Goal: Task Accomplishment & Management: Manage account settings

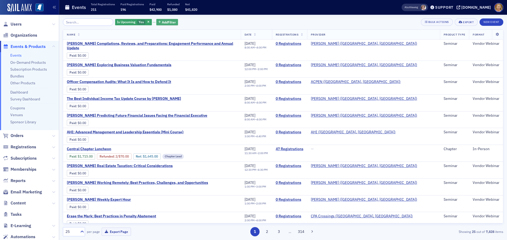
click at [162, 23] on span "Add Filter" at bounding box center [169, 22] width 14 height 5
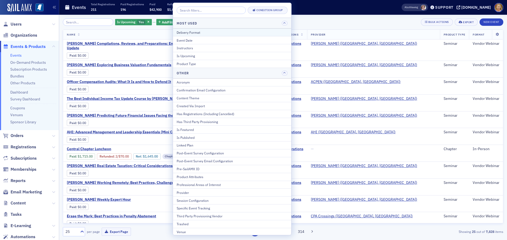
click at [182, 33] on div "Delivery Format" at bounding box center [232, 32] width 111 height 5
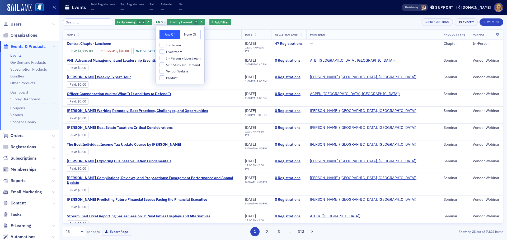
click at [179, 70] on span "Vendor Webinar" at bounding box center [178, 71] width 24 height 4
click at [164, 70] on input "Vendor Webinar" at bounding box center [161, 71] width 5 height 5
checkbox input "true"
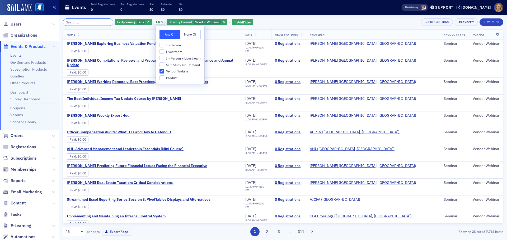
click at [103, 25] on input "search" at bounding box center [88, 21] width 50 height 7
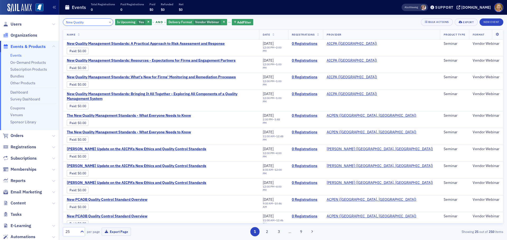
type input "New Quality"
click at [87, 62] on span "New Quality Management Standards: Resources - Expectations for Firms and Engage…" at bounding box center [151, 60] width 169 height 5
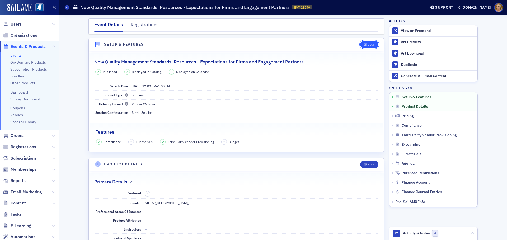
click at [368, 45] on div "Edit" at bounding box center [371, 44] width 7 height 3
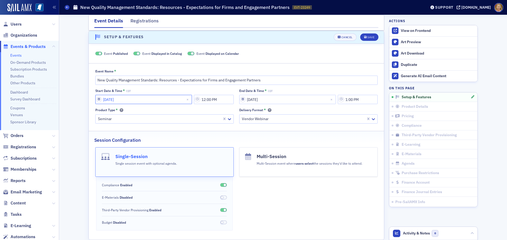
click at [149, 100] on input "[DATE]" at bounding box center [143, 99] width 97 height 9
select select "8"
select select "2025"
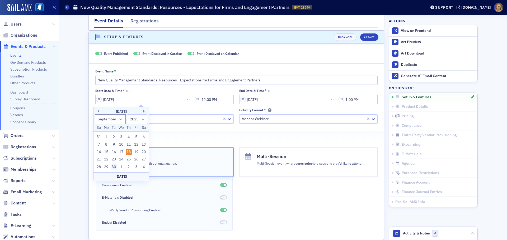
click at [115, 167] on div "30" at bounding box center [114, 167] width 6 height 6
type input "[DATE]"
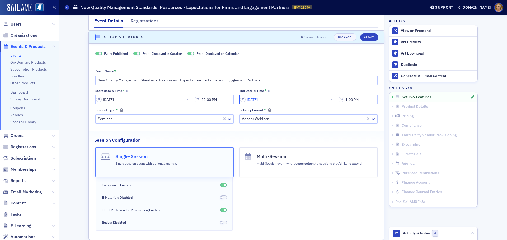
select select "8"
select select "2025"
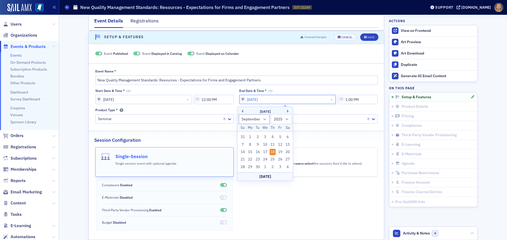
click at [255, 98] on input "[DATE]" at bounding box center [287, 99] width 97 height 9
click at [256, 166] on div "30" at bounding box center [257, 167] width 6 height 6
type input "[DATE]"
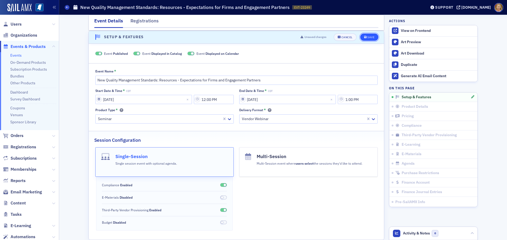
click at [367, 36] on div "Save" at bounding box center [370, 37] width 7 height 3
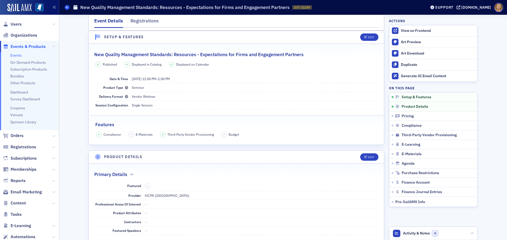
click at [65, 6] on span at bounding box center [67, 7] width 5 height 5
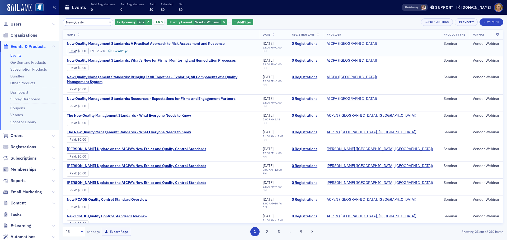
click at [93, 43] on span "New Quality Management Standards: A Practical Approach to Risk Assessment and R…" at bounding box center [146, 43] width 158 height 5
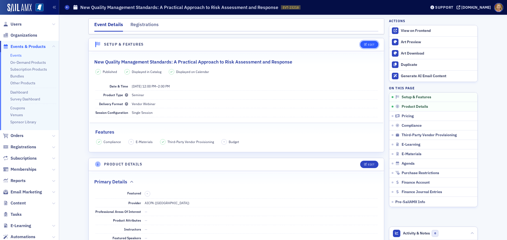
click at [368, 45] on div "Edit" at bounding box center [371, 44] width 7 height 3
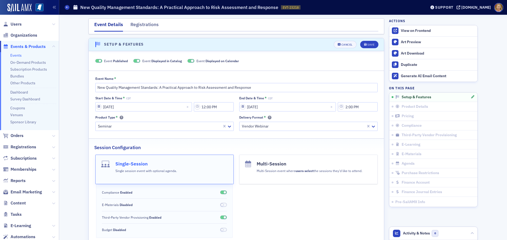
scroll to position [7, 0]
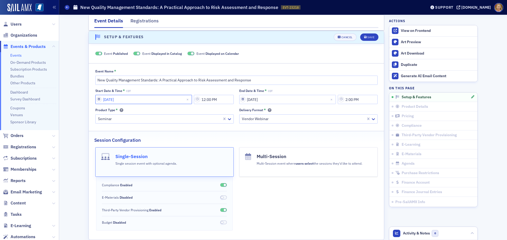
click at [113, 100] on input "[DATE]" at bounding box center [143, 99] width 97 height 9
select select "8"
select select "2025"
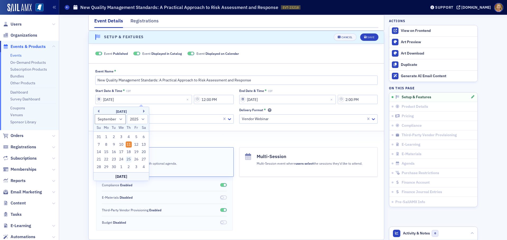
click at [128, 160] on div "25" at bounding box center [129, 159] width 6 height 6
type input "[DATE]"
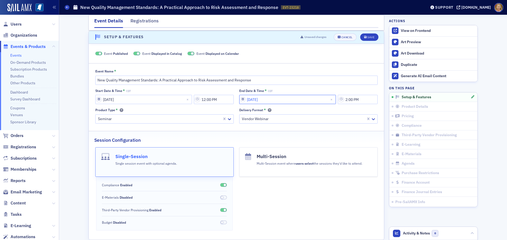
click at [261, 98] on input "[DATE]" at bounding box center [287, 99] width 97 height 9
select select "8"
select select "2025"
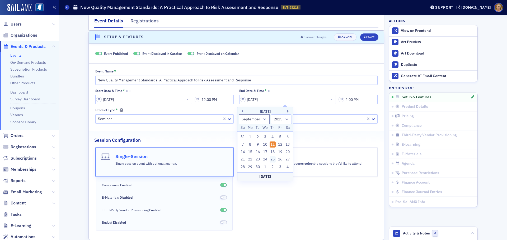
click at [273, 159] on div "25" at bounding box center [272, 159] width 6 height 6
type input "[DATE]"
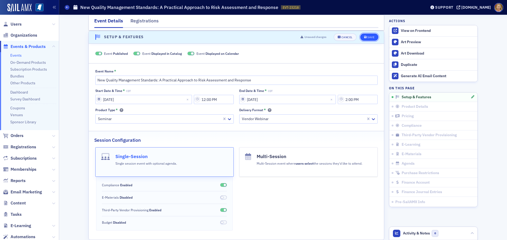
click at [365, 36] on button "Save" at bounding box center [369, 37] width 18 height 7
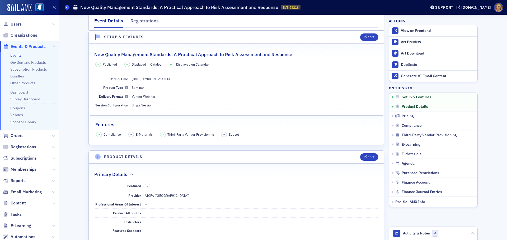
click at [68, 8] on icon at bounding box center [67, 7] width 2 height 2
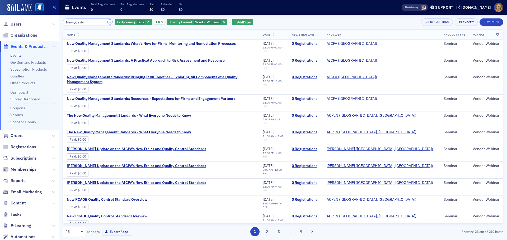
click at [108, 22] on button "×" at bounding box center [110, 22] width 5 height 5
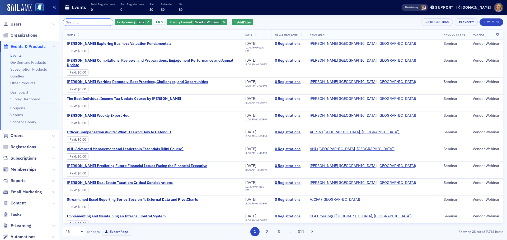
click at [101, 25] on input "search" at bounding box center [88, 21] width 50 height 7
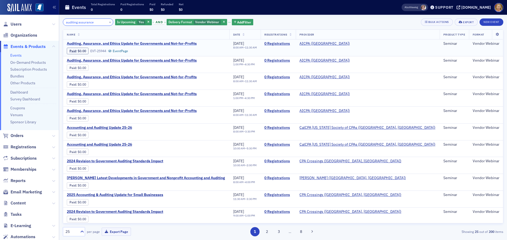
type input "auditing assurance"
click at [118, 43] on span "Auditing, Assurance, and Ethics Update for Governments and Not-for-Profits" at bounding box center [132, 43] width 130 height 5
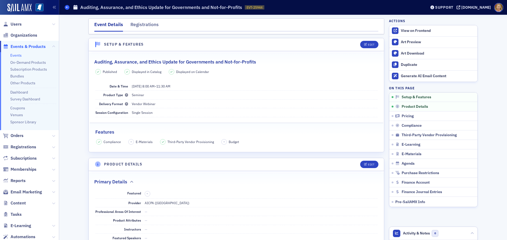
click at [65, 6] on span at bounding box center [67, 7] width 5 height 5
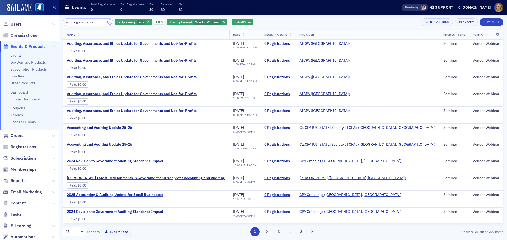
click at [108, 22] on button "×" at bounding box center [110, 22] width 5 height 5
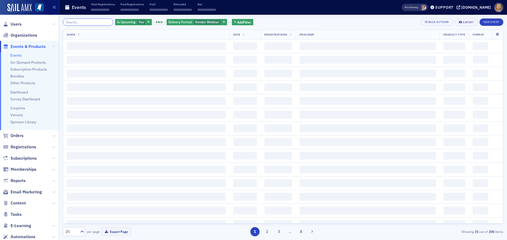
click at [100, 23] on input "search" at bounding box center [88, 21] width 50 height 7
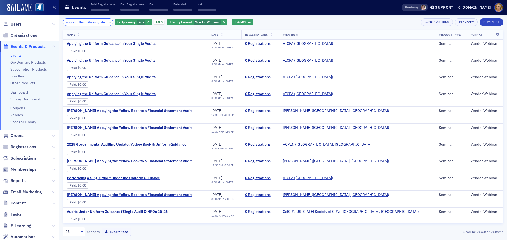
scroll to position [0, 3]
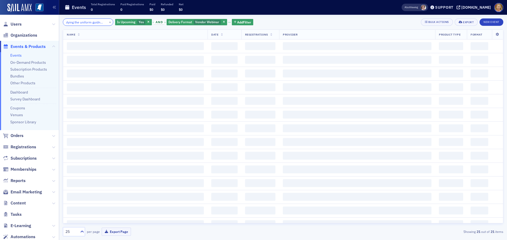
scroll to position [0, 10]
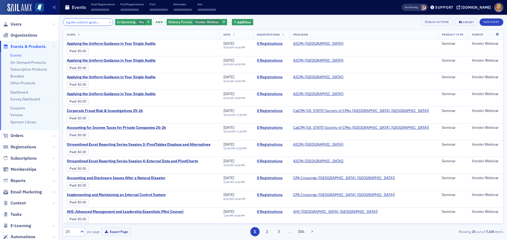
scroll to position [0, 15]
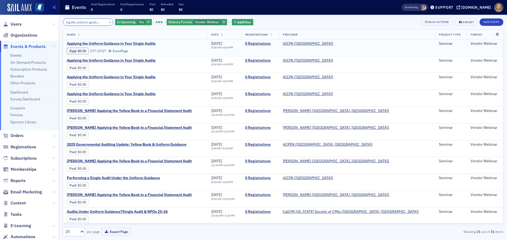
type input "applying the uniform guidnance in"
click at [116, 42] on span "Applying the Uniform Guidance in Your Single Audits" at bounding box center [111, 43] width 89 height 5
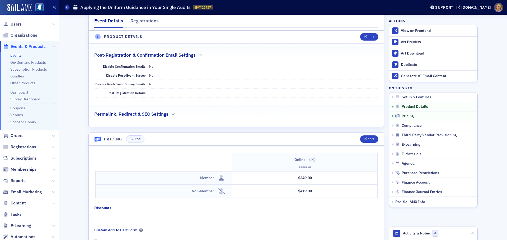
scroll to position [396, 0]
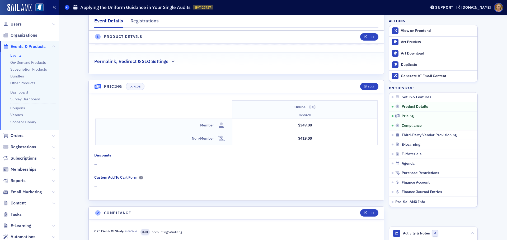
click at [67, 8] on icon at bounding box center [67, 7] width 2 height 2
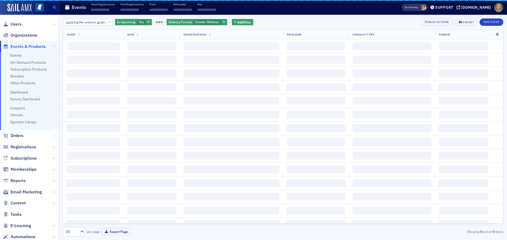
scroll to position [0, 15]
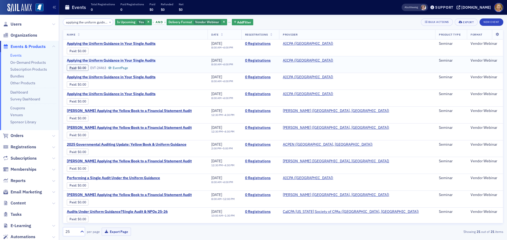
click at [96, 60] on span "Applying the Uniform Guidance in Your Single Audits" at bounding box center [111, 60] width 89 height 5
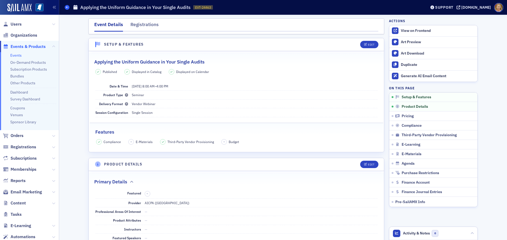
click at [67, 8] on icon at bounding box center [67, 7] width 2 height 2
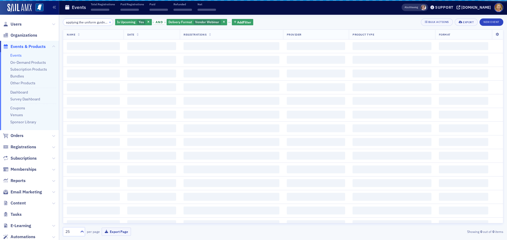
scroll to position [0, 15]
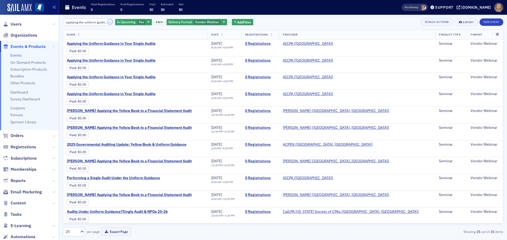
click at [108, 22] on button "×" at bounding box center [110, 22] width 5 height 5
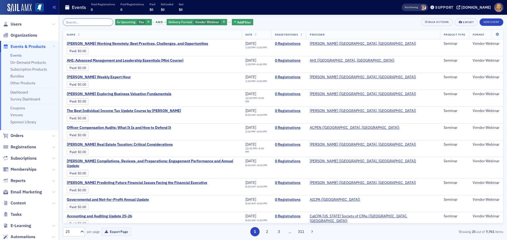
click at [90, 20] on input "search" at bounding box center [88, 21] width 50 height 7
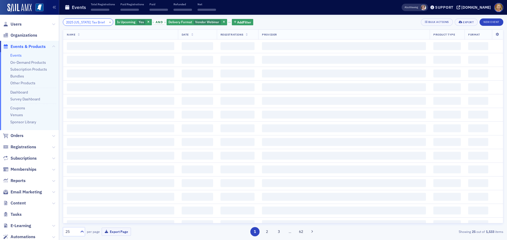
scroll to position [0, 4]
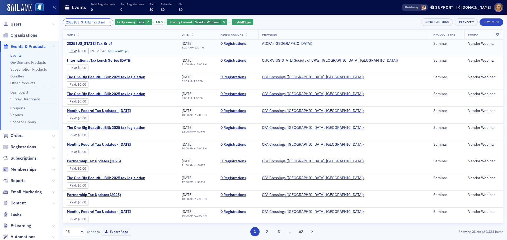
type input "2025 [US_STATE] Tax Brief"
click at [92, 45] on span "2025 [US_STATE] Tax Brief" at bounding box center [111, 43] width 89 height 5
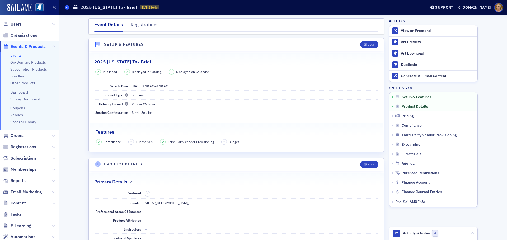
click at [67, 8] on icon at bounding box center [67, 7] width 2 height 2
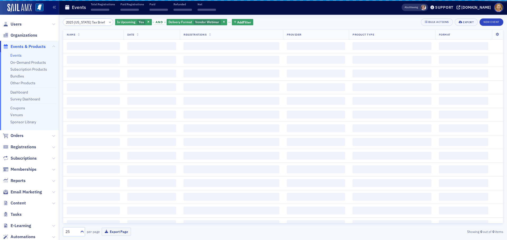
scroll to position [0, 4]
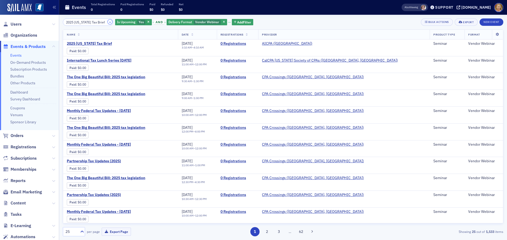
click at [108, 23] on button "×" at bounding box center [110, 22] width 5 height 5
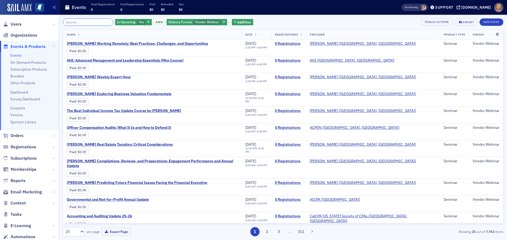
click at [97, 23] on input "search" at bounding box center [88, 21] width 50 height 7
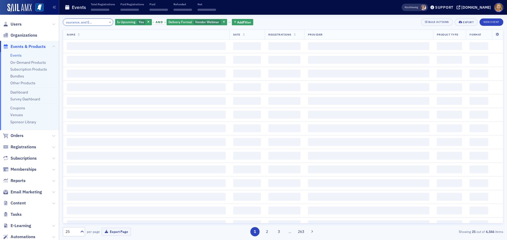
scroll to position [0, 22]
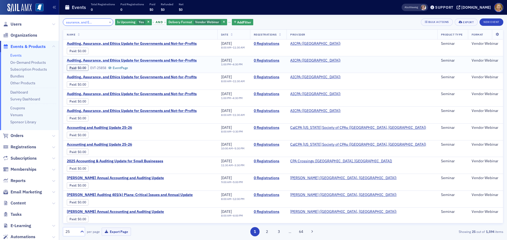
type input "Auditing, Assurance, and Ethics Update"
click at [85, 60] on span "Auditing, Assurance, and Ethics Update for Governments and Not-for-Profits" at bounding box center [132, 60] width 130 height 5
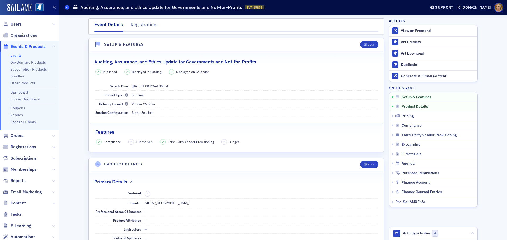
click at [68, 8] on icon at bounding box center [67, 7] width 2 height 2
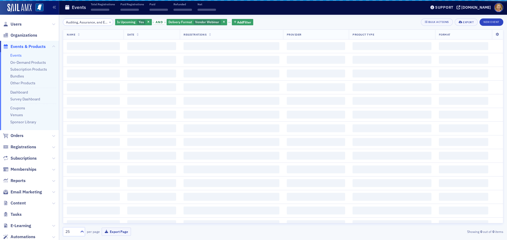
scroll to position [0, 22]
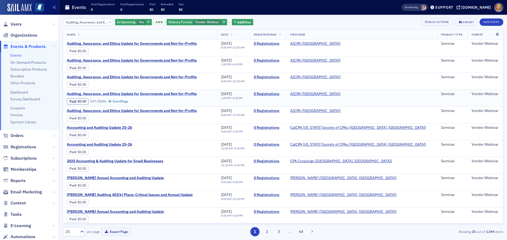
click at [116, 93] on span "Auditing, Assurance, and Ethics Update for Governments and Not-for-Profits" at bounding box center [132, 94] width 130 height 5
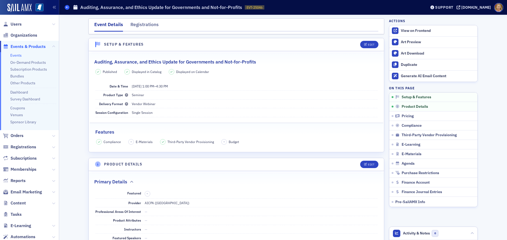
click at [67, 7] on icon at bounding box center [67, 7] width 2 height 2
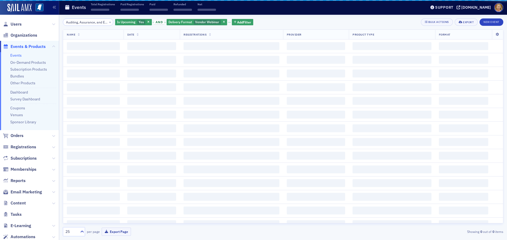
scroll to position [0, 22]
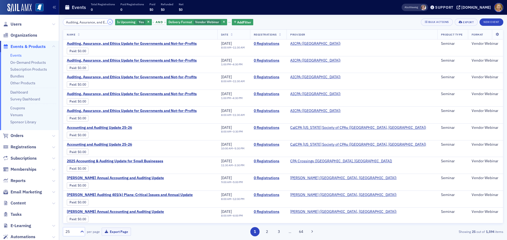
click at [108, 22] on button "×" at bounding box center [110, 22] width 5 height 5
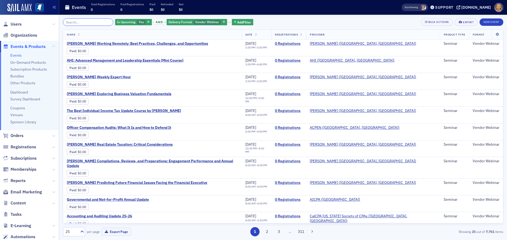
click at [101, 22] on input "search" at bounding box center [88, 21] width 50 height 7
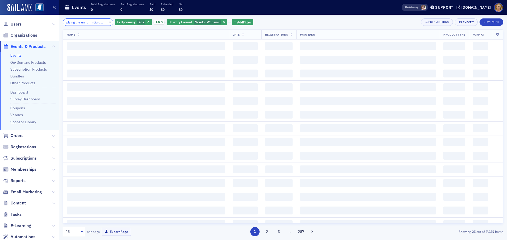
scroll to position [0, 9]
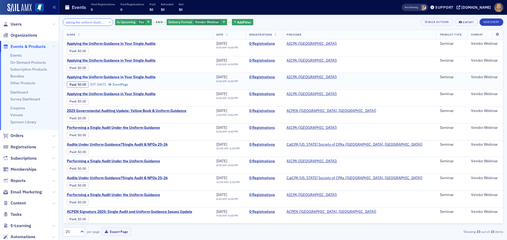
type input "applying the uniform Guidance"
click at [125, 77] on span "Applying the Uniform Guidance in Your Single Audits" at bounding box center [111, 77] width 89 height 5
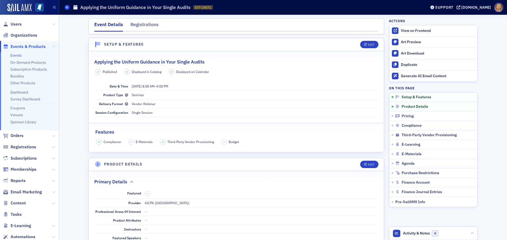
click at [65, 7] on span at bounding box center [67, 7] width 5 height 5
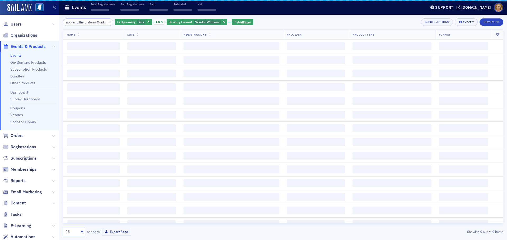
scroll to position [0, 9]
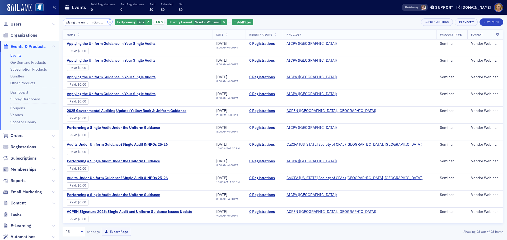
click at [108, 22] on button "×" at bounding box center [110, 22] width 5 height 5
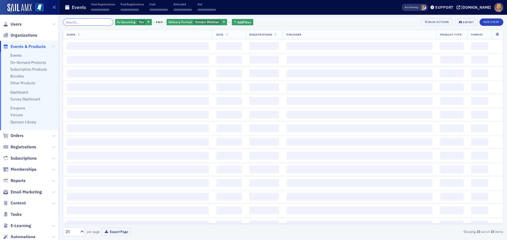
click at [91, 23] on input "search" at bounding box center [88, 21] width 50 height 7
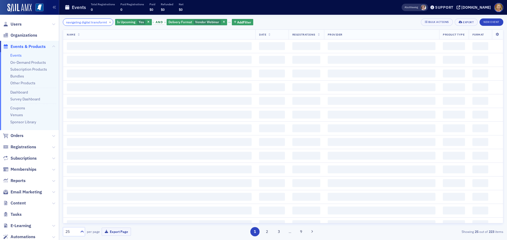
scroll to position [0, 5]
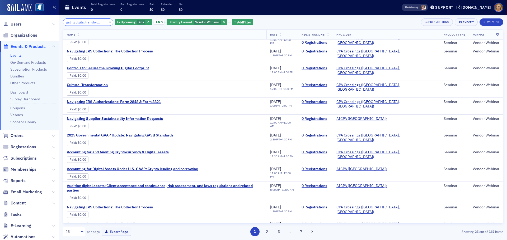
scroll to position [237, 0]
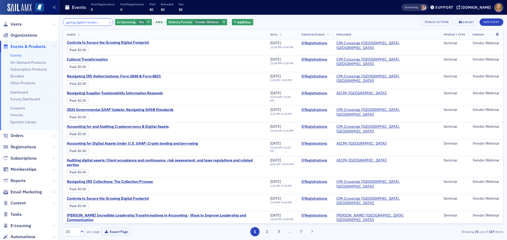
type input "navigating digital transformation"
click at [108, 21] on button "×" at bounding box center [110, 22] width 5 height 5
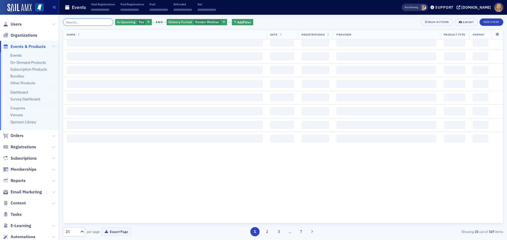
click at [101, 21] on input "search" at bounding box center [88, 21] width 50 height 7
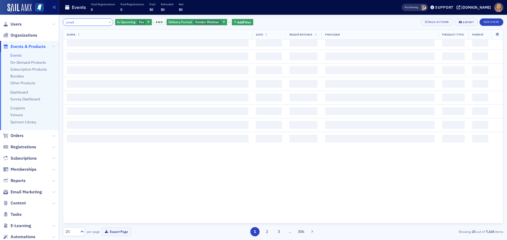
scroll to position [237, 0]
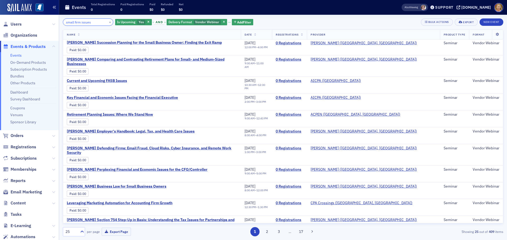
type input "small firm issues"
